Goal: Check status: Check status

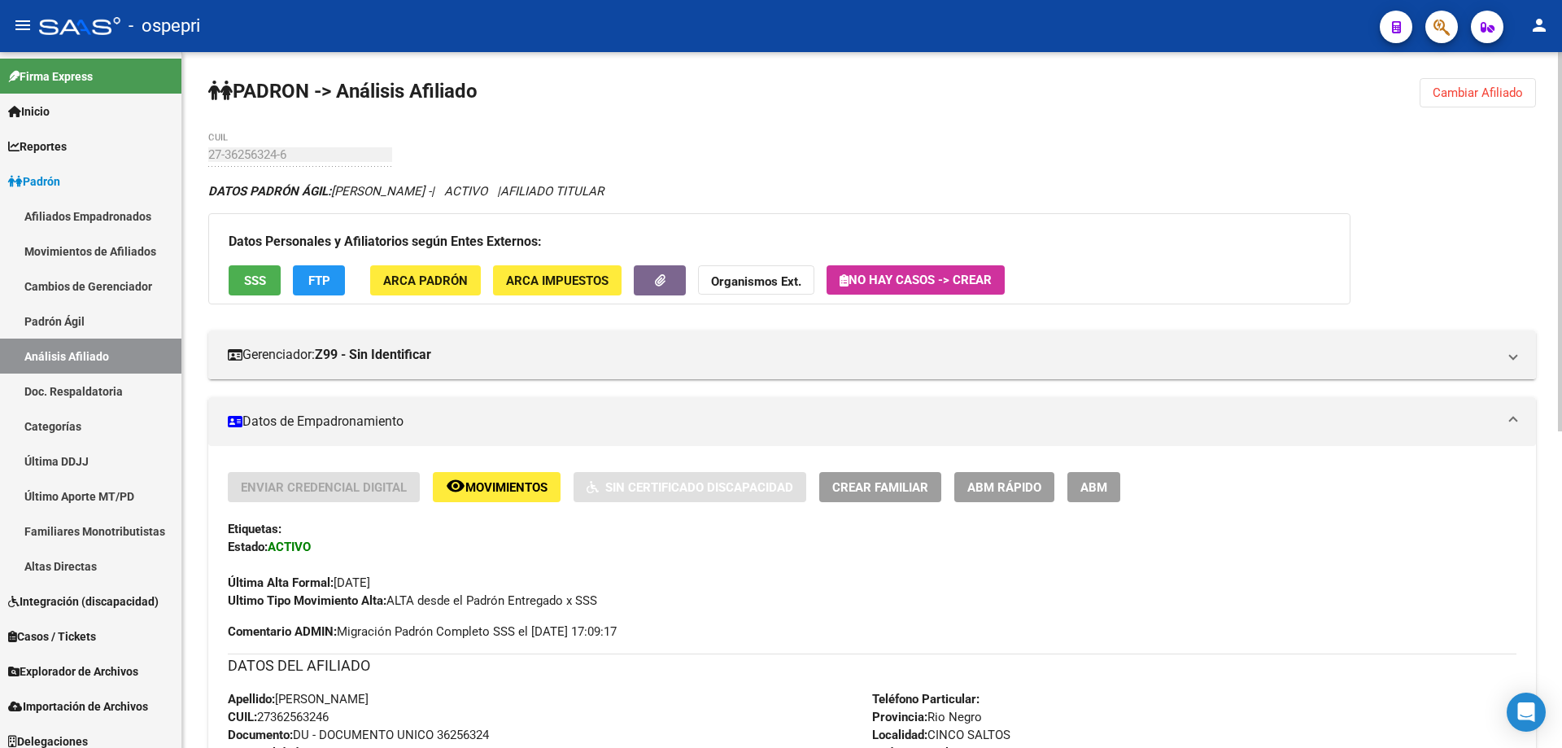
click at [1471, 89] on span "Cambiar Afiliado" at bounding box center [1478, 92] width 90 height 15
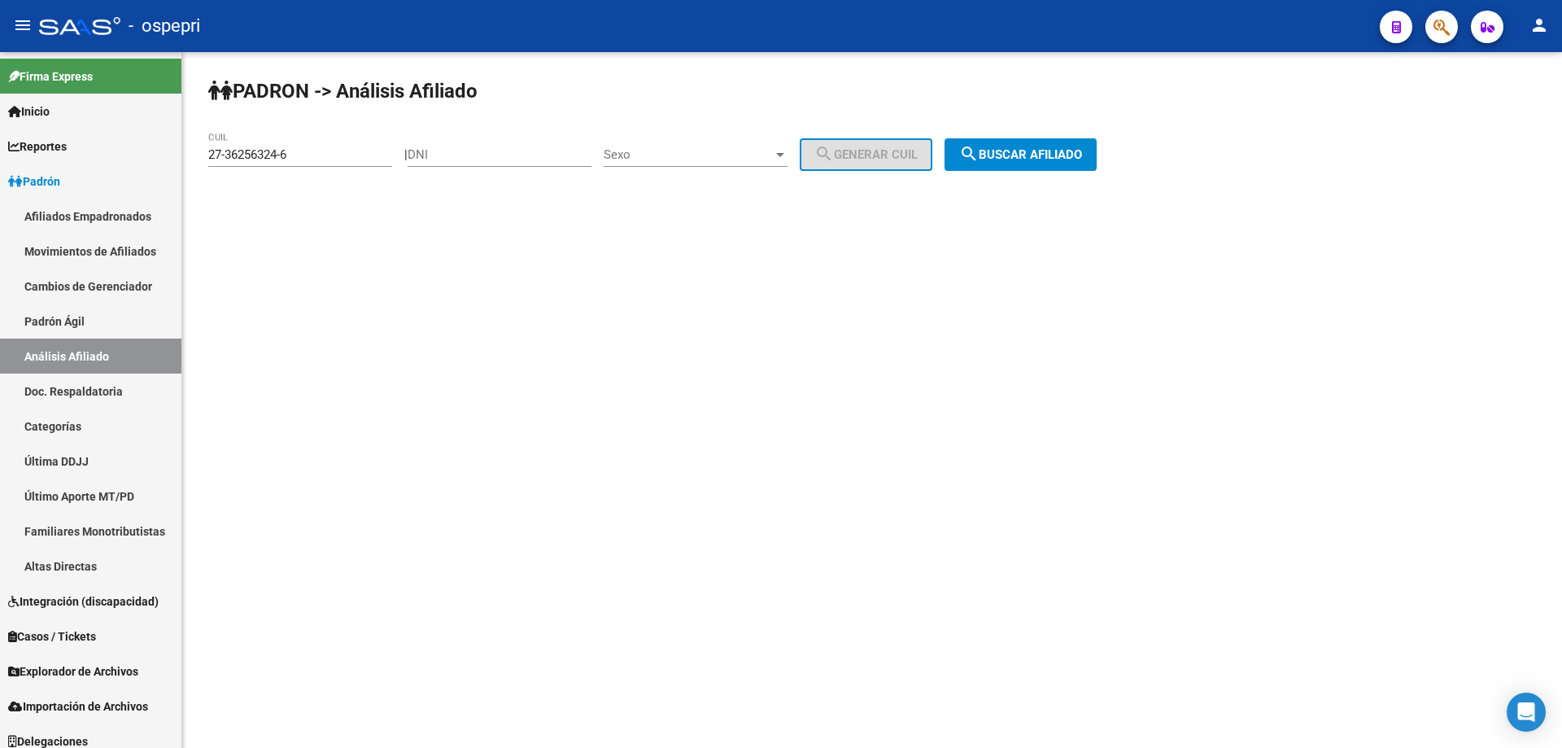
click at [534, 158] on input "DNI" at bounding box center [500, 154] width 184 height 15
paste input "18052152"
type input "18052152"
click at [726, 155] on span "Sexo" at bounding box center [688, 154] width 169 height 15
drag, startPoint x: 719, startPoint y: 168, endPoint x: 776, endPoint y: 162, distance: 57.3
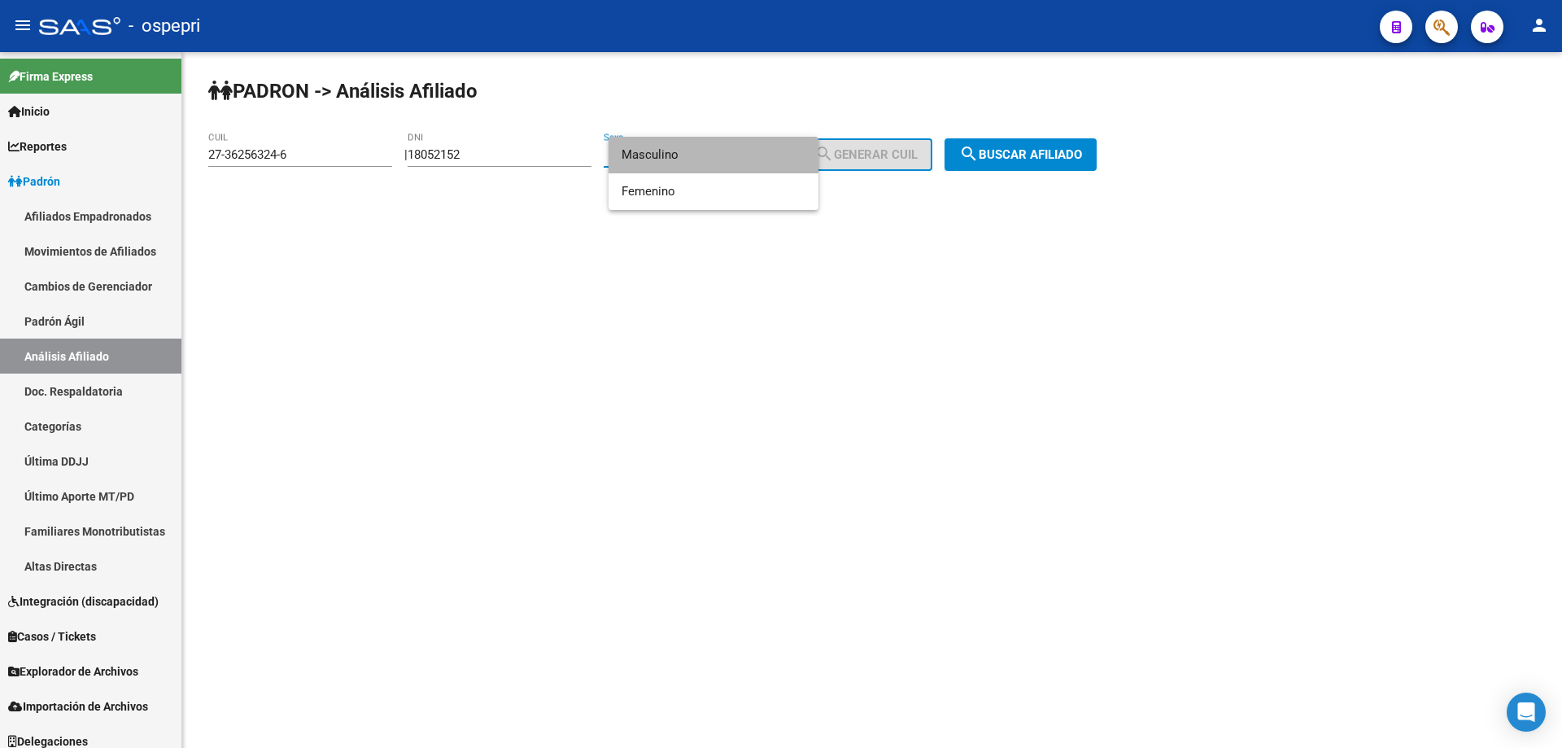
click at [721, 168] on span "Masculino" at bounding box center [714, 155] width 184 height 37
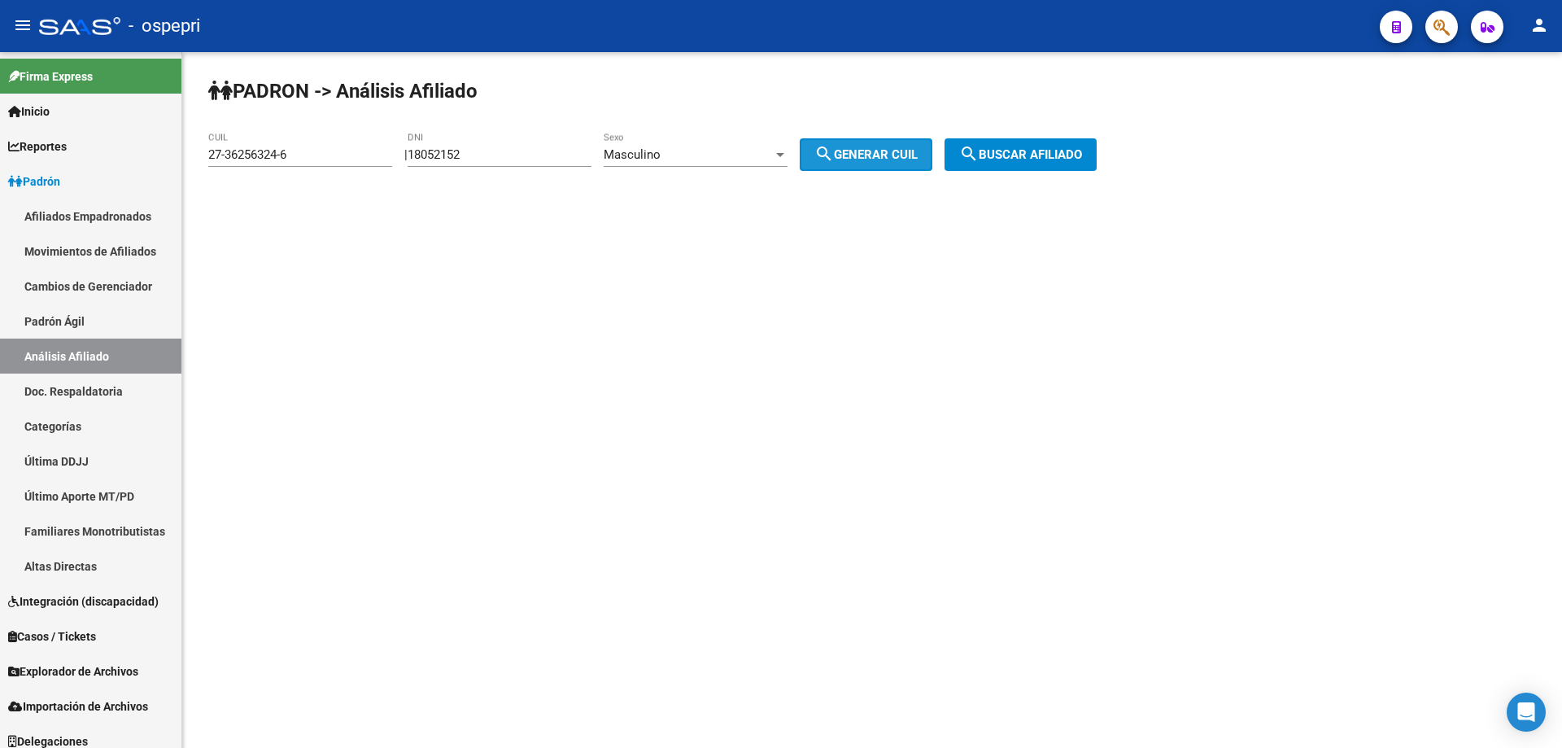
drag, startPoint x: 837, startPoint y: 151, endPoint x: 856, endPoint y: 151, distance: 18.7
click at [834, 151] on mat-icon "search" at bounding box center [824, 154] width 20 height 20
type input "20-18052152-7"
click at [1037, 151] on span "search Buscar afiliado" at bounding box center [1020, 154] width 123 height 15
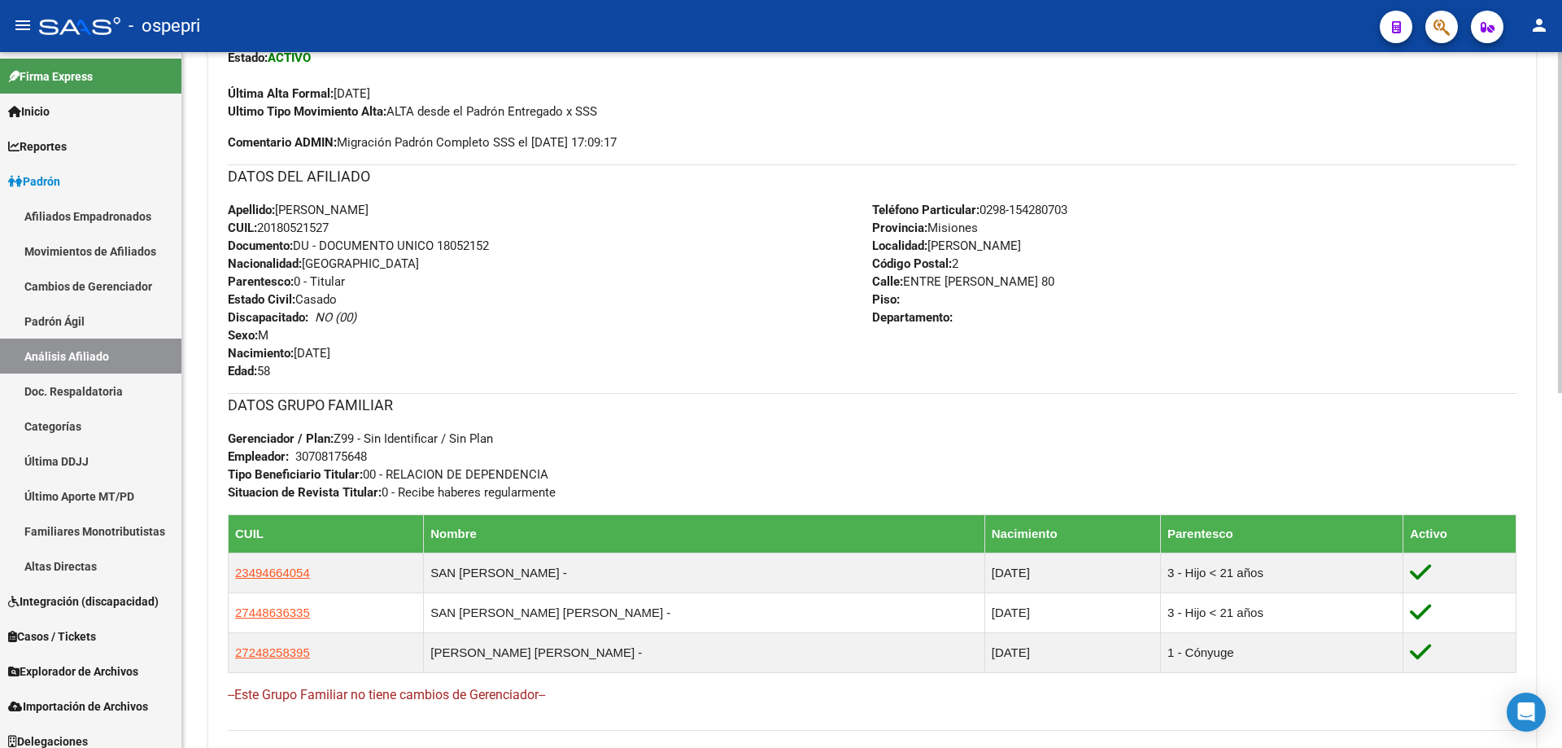
scroll to position [723, 0]
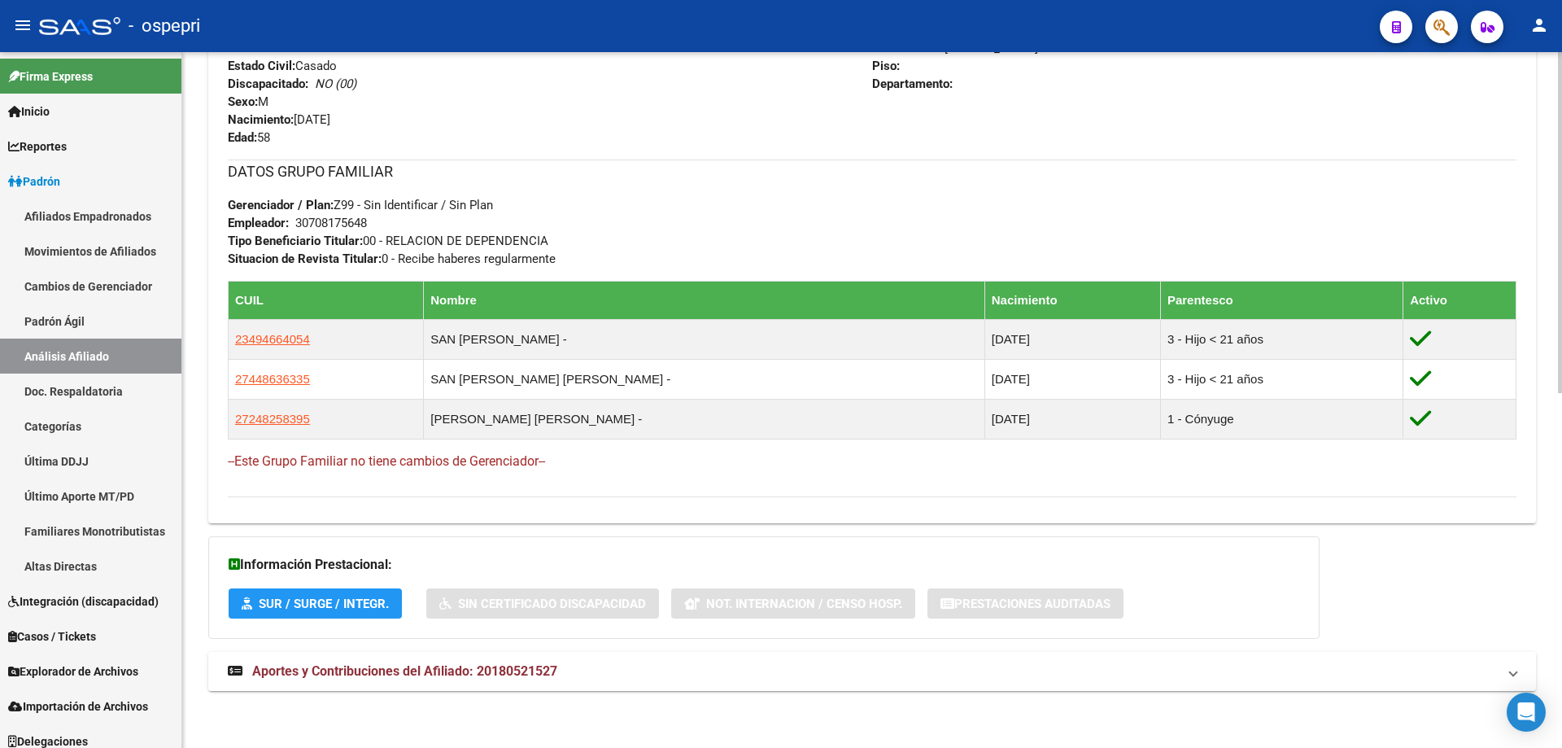
click at [506, 672] on span "Aportes y Contribuciones del Afiliado: 20180521527" at bounding box center [404, 670] width 305 height 15
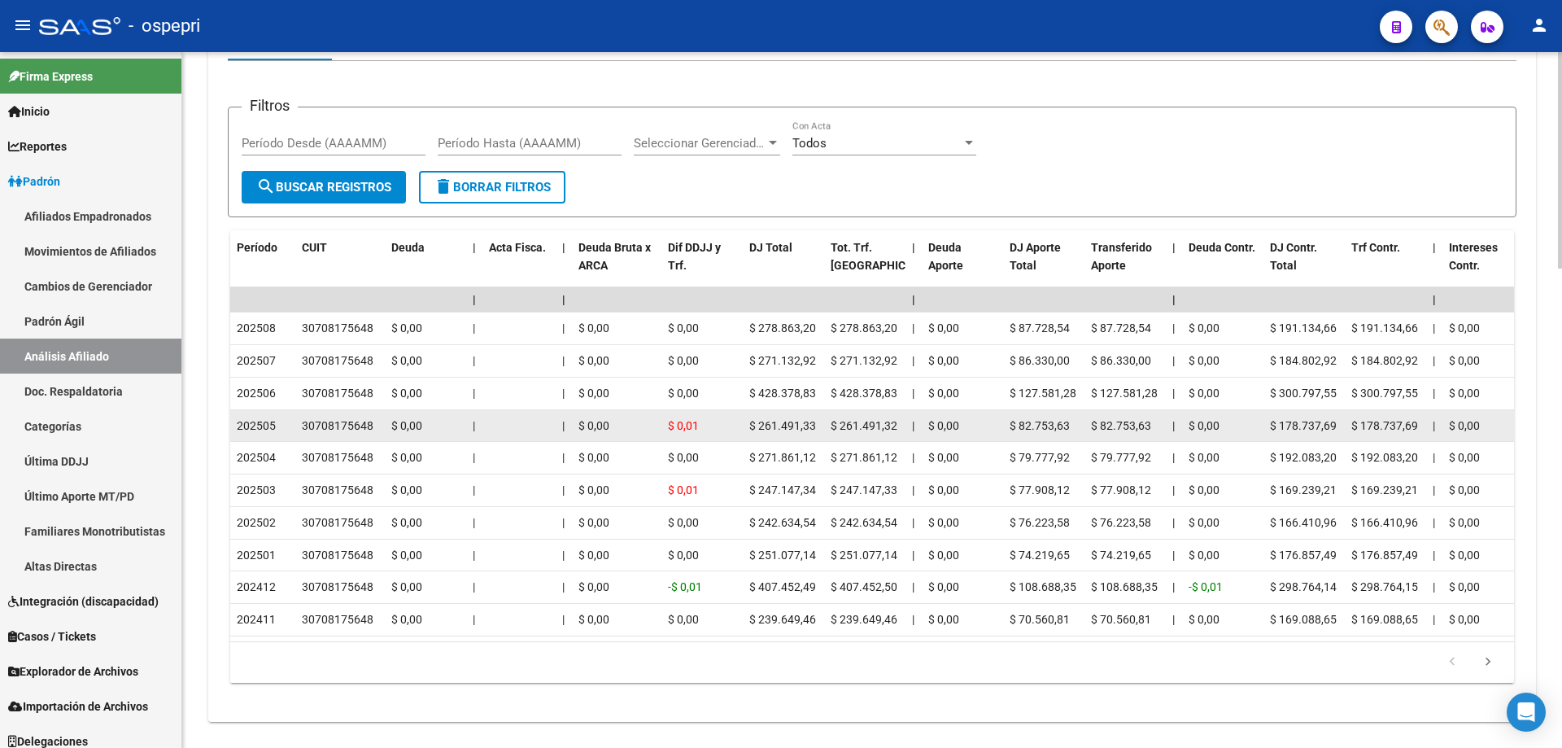
scroll to position [1538, 0]
